Goal: Task Accomplishment & Management: Complete application form

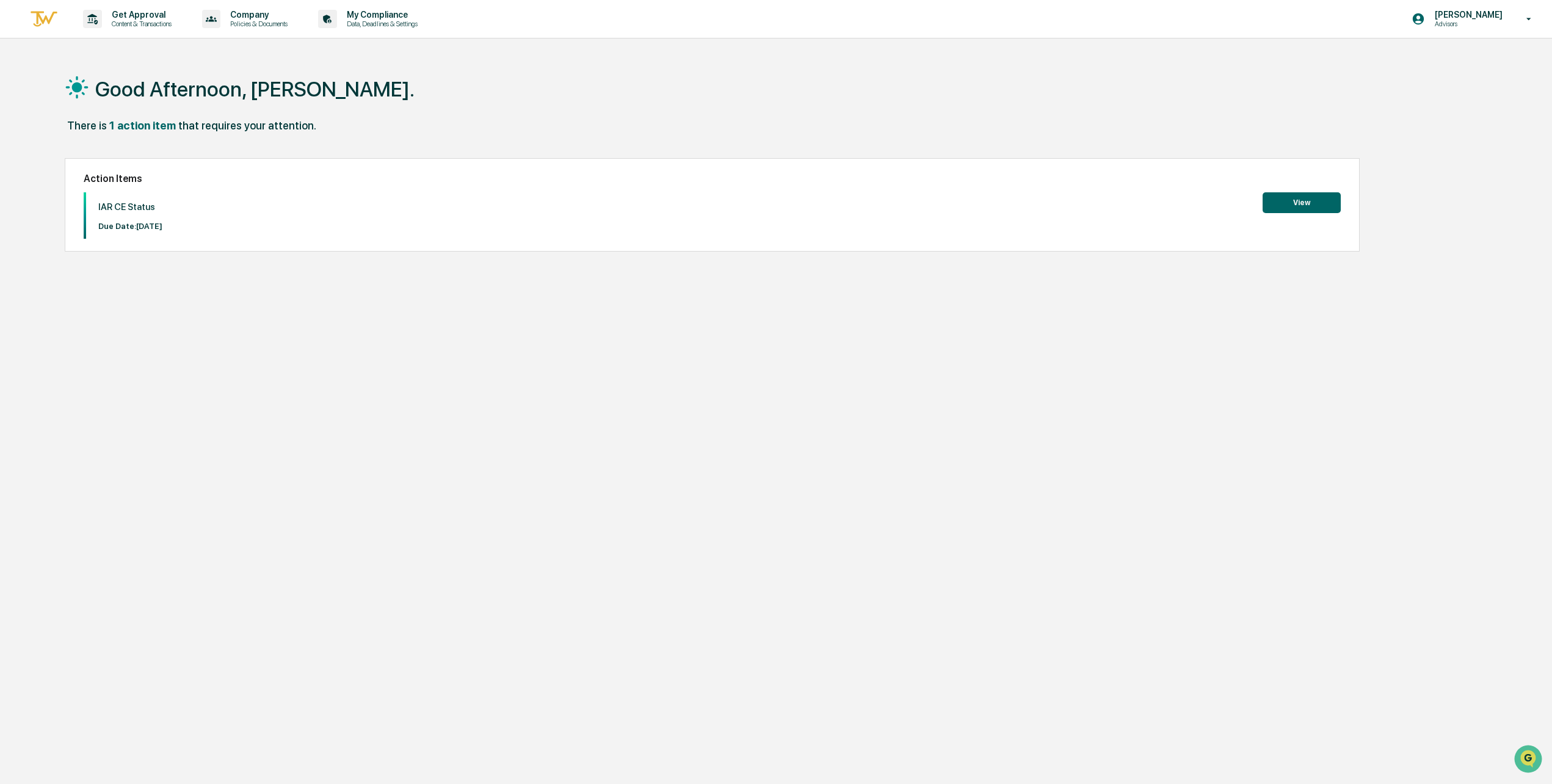
click at [1298, 207] on button "View" at bounding box center [1302, 202] width 78 height 21
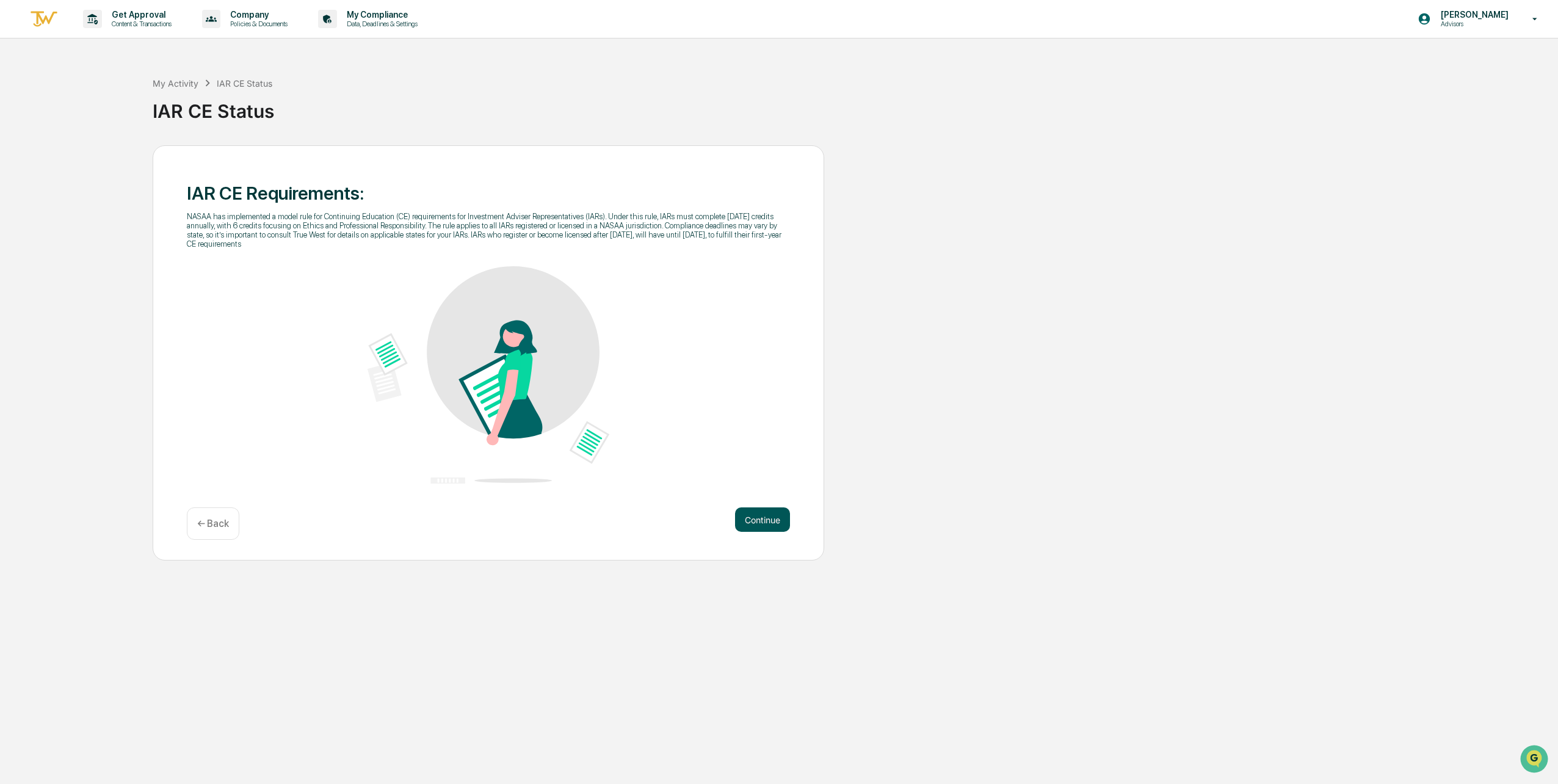
click at [756, 525] on button "Continue" at bounding box center [763, 519] width 55 height 25
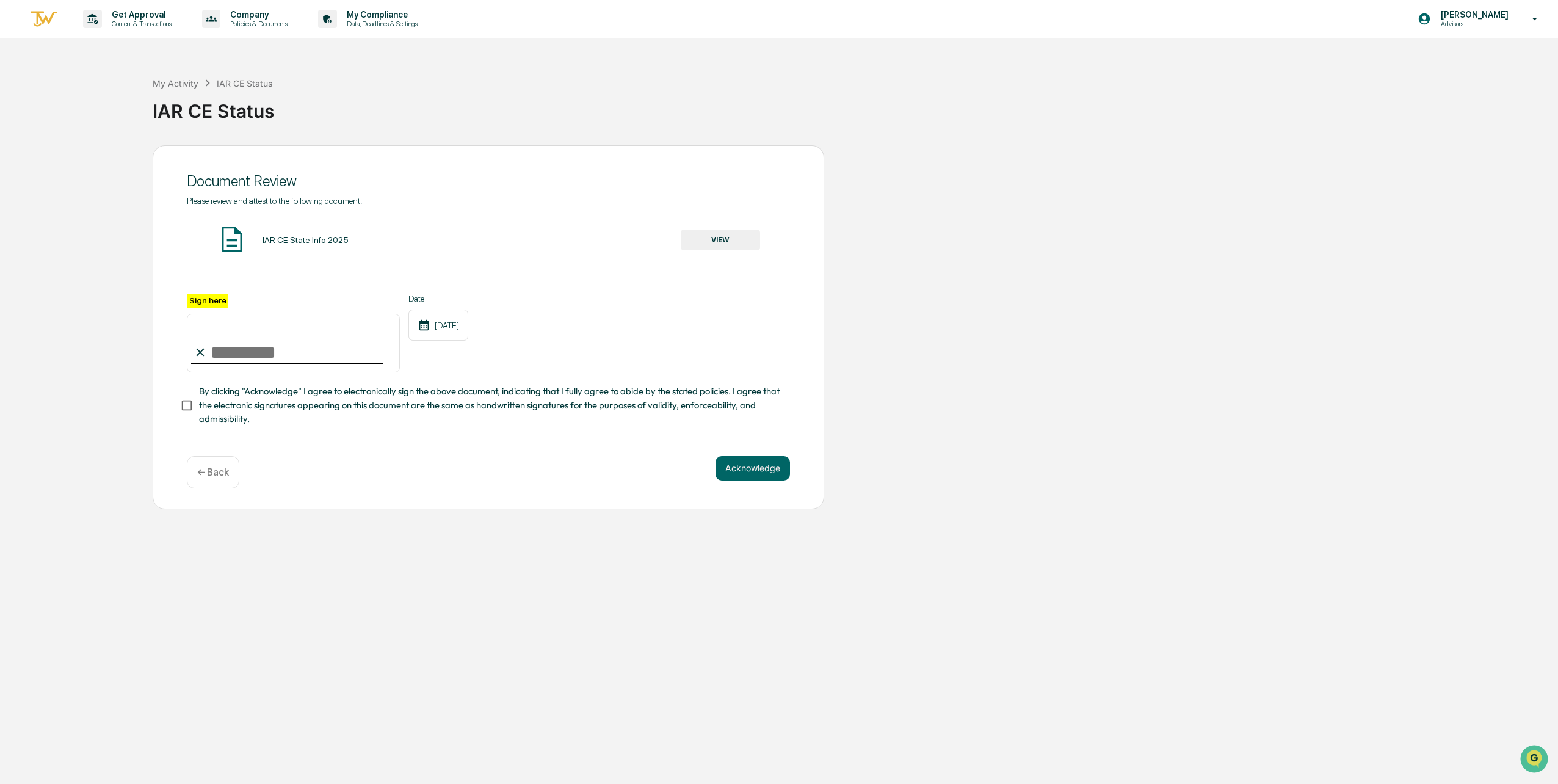
click at [226, 356] on input "Sign here" at bounding box center [293, 343] width 213 height 59
type input "**********"
click at [747, 475] on button "Acknowledge" at bounding box center [753, 468] width 75 height 25
click at [291, 244] on div "IAR CE State Info 2025" at bounding box center [305, 240] width 86 height 10
click at [713, 243] on button "VIEW" at bounding box center [721, 239] width 80 height 21
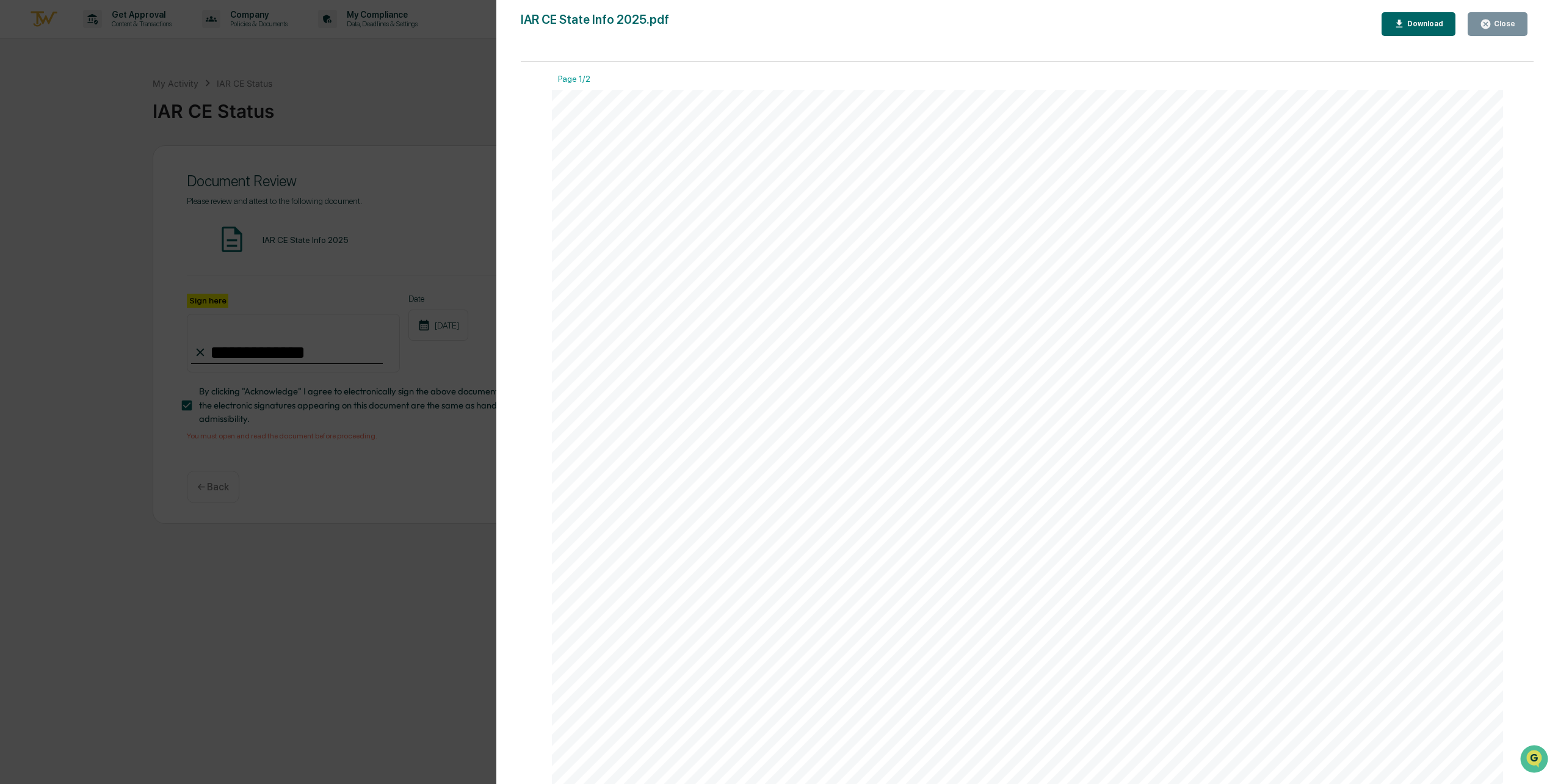
click at [1499, 28] on div "Close" at bounding box center [1503, 24] width 24 height 9
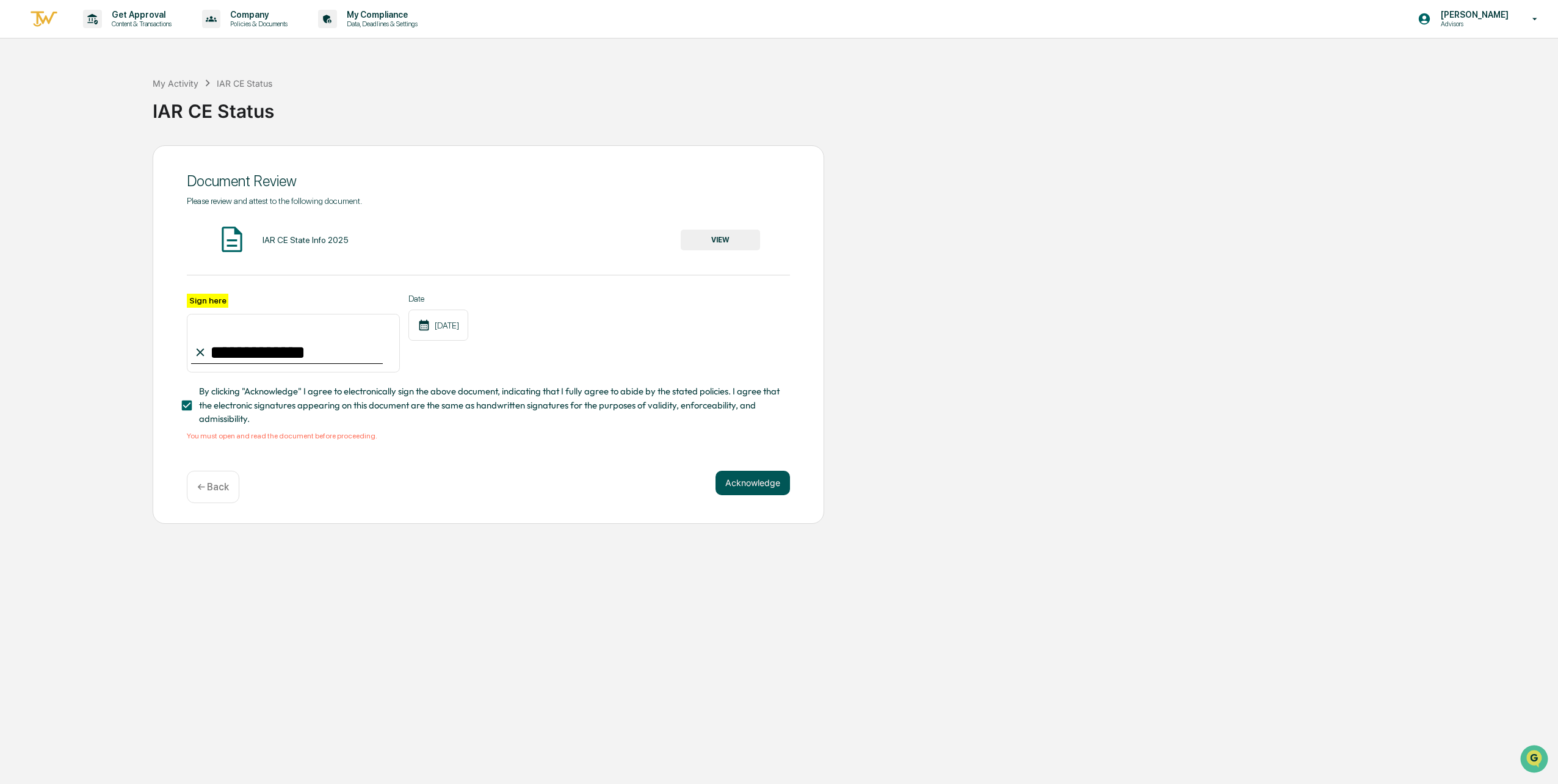
click at [737, 492] on button "Acknowledge" at bounding box center [753, 482] width 75 height 25
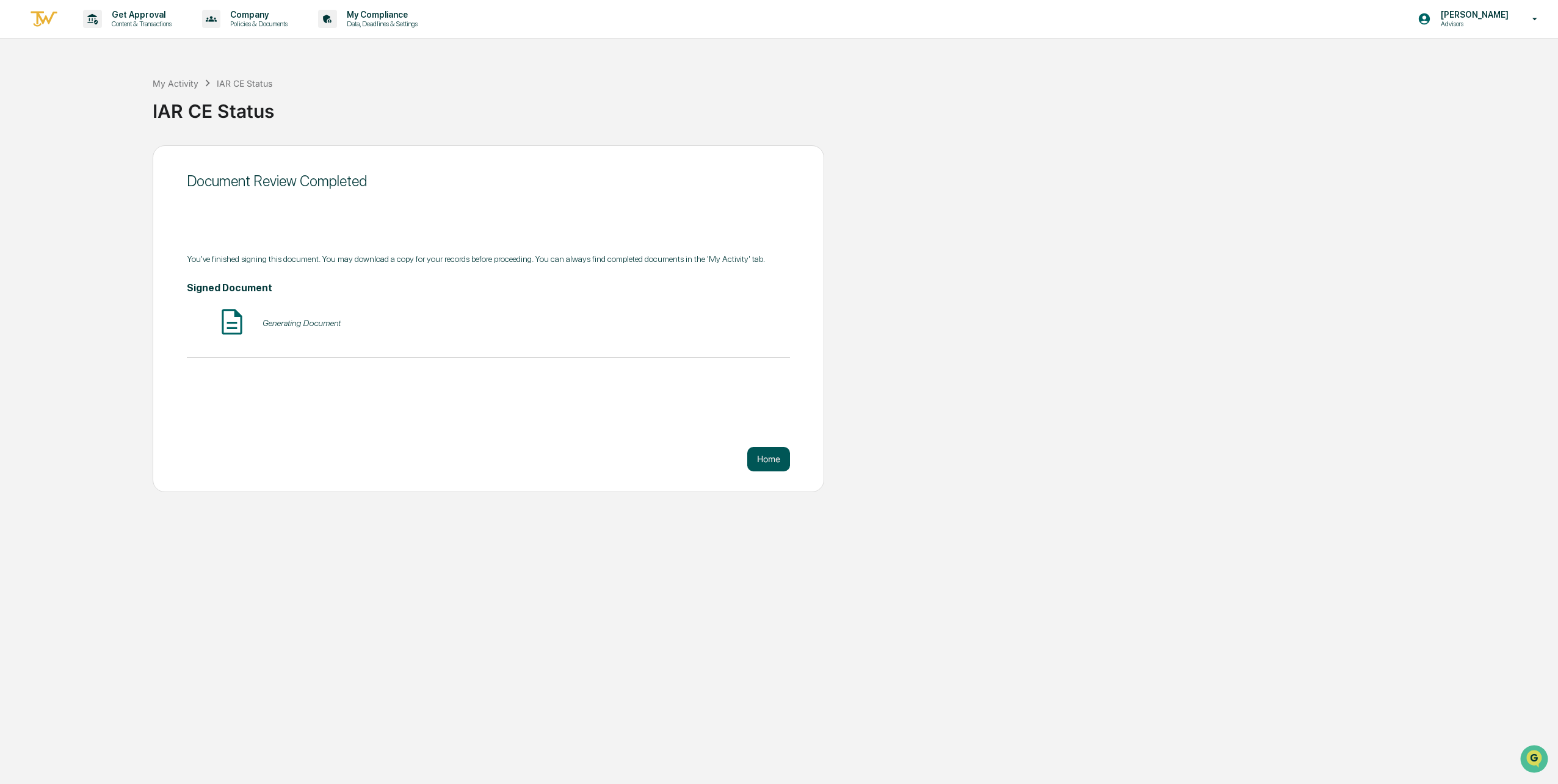
click at [759, 458] on button "Home" at bounding box center [769, 458] width 43 height 25
